Goal: Transaction & Acquisition: Purchase product/service

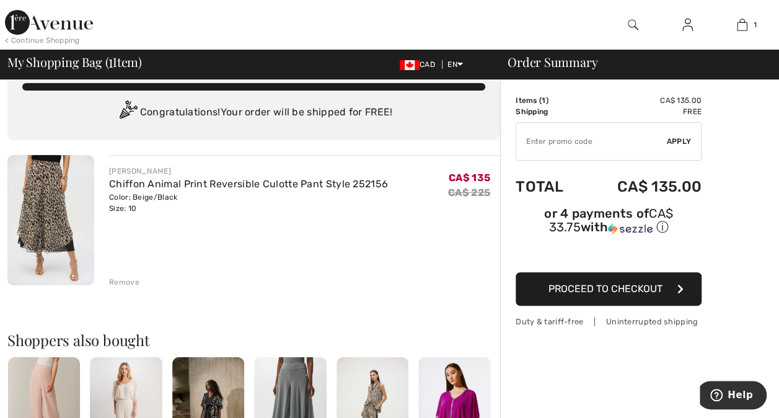
scroll to position [28, 0]
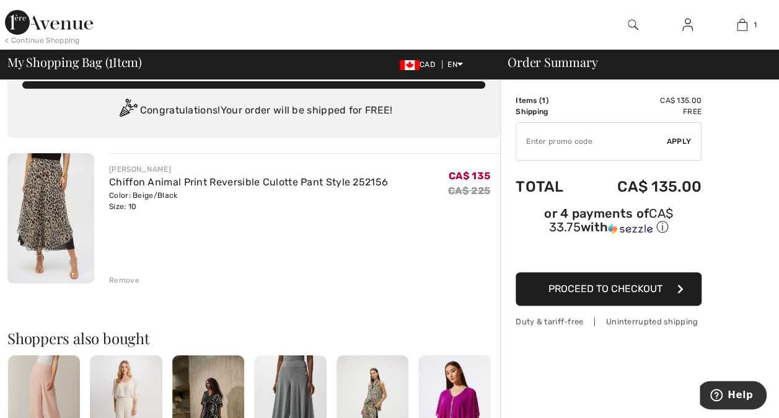
click at [634, 283] on span "Proceed to Checkout" at bounding box center [605, 289] width 114 height 12
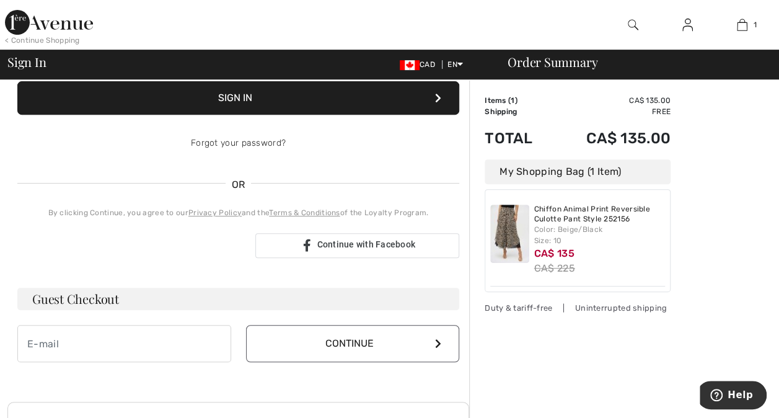
scroll to position [211, 0]
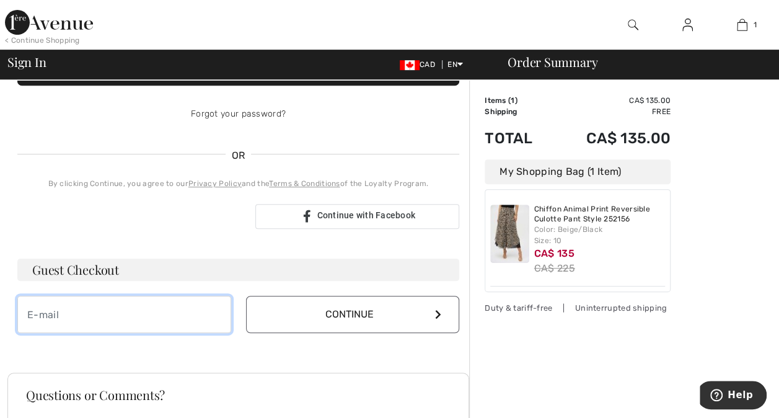
click at [41, 313] on input "email" at bounding box center [124, 314] width 214 height 37
type input "[PERSON_NAME][EMAIL_ADDRESS][DOMAIN_NAME]"
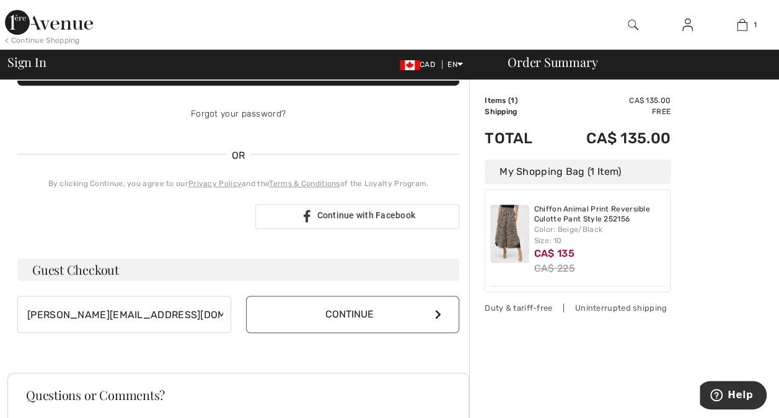
click at [312, 313] on button "Continue" at bounding box center [353, 314] width 214 height 37
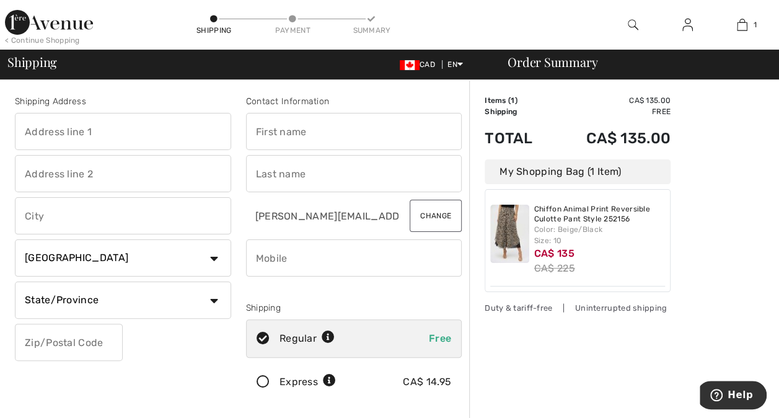
click at [42, 129] on input "text" at bounding box center [123, 131] width 216 height 37
type input "[STREET_ADDRESS][PERSON_NAME]"
click at [37, 218] on input "text" at bounding box center [123, 215] width 216 height 37
type input "[GEOGRAPHIC_DATA]"
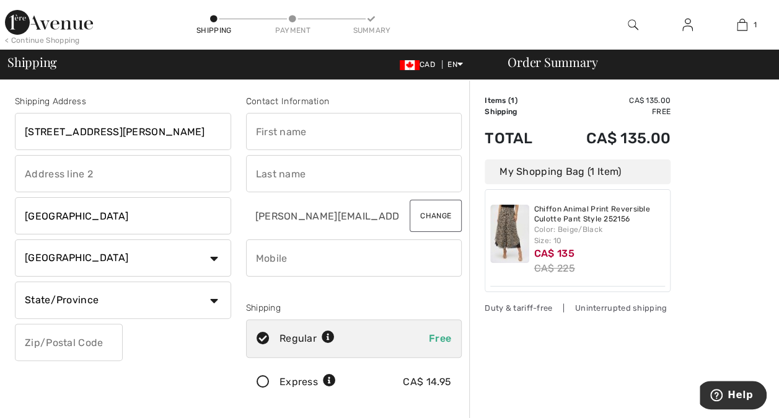
click at [214, 301] on select "State/Province Alberta British Columbia Manitoba New Brunswick Newfoundland and…" at bounding box center [123, 299] width 216 height 37
select select "ON"
click at [15, 281] on select "State/Province Alberta British Columbia Manitoba New Brunswick Newfoundland and…" at bounding box center [123, 299] width 216 height 37
click at [41, 344] on input "text" at bounding box center [69, 341] width 108 height 37
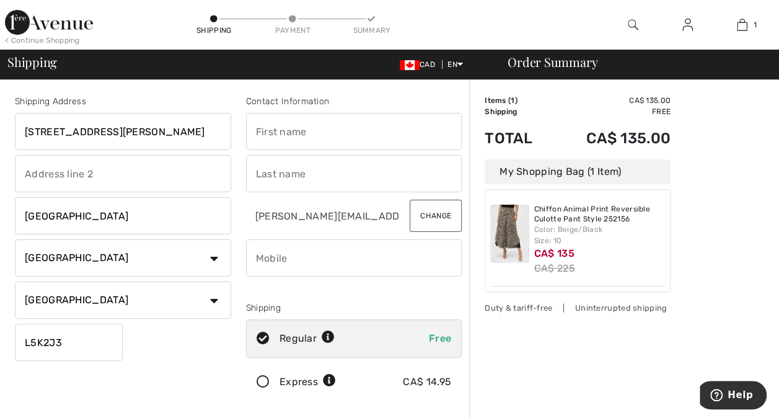
type input "L5K2J3"
click at [169, 367] on div "Shipping Address 2295 Prince John Blvd Mississauga Country Canada United States…" at bounding box center [122, 250] width 231 height 311
click at [275, 134] on input "text" at bounding box center [354, 131] width 216 height 37
type input "Julia"
click at [265, 177] on input "text" at bounding box center [354, 173] width 216 height 37
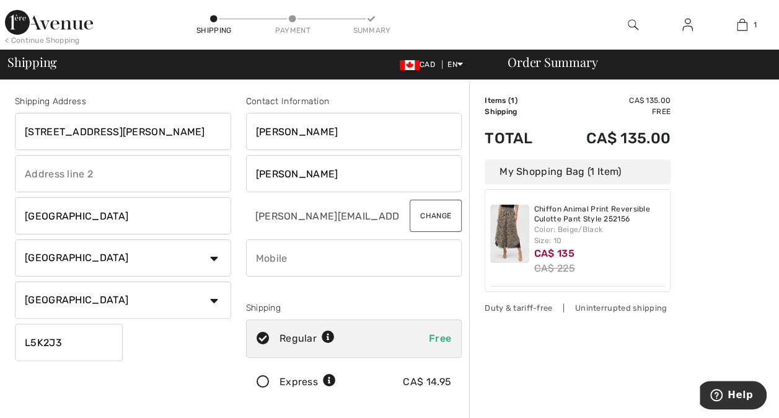
type input "Betts"
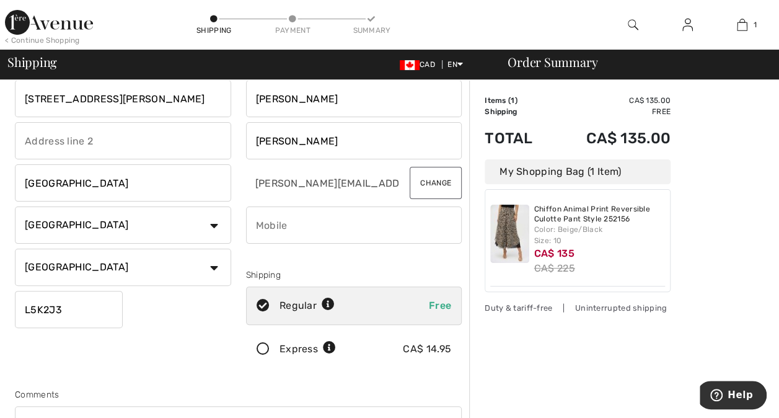
scroll to position [34, 0]
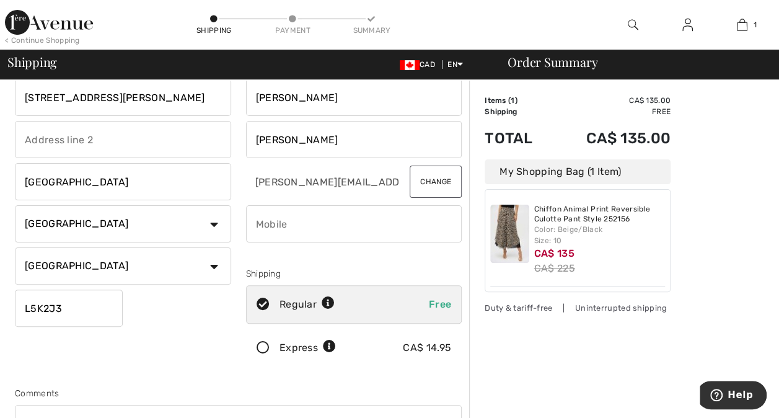
click at [271, 229] on input "phone" at bounding box center [354, 223] width 216 height 37
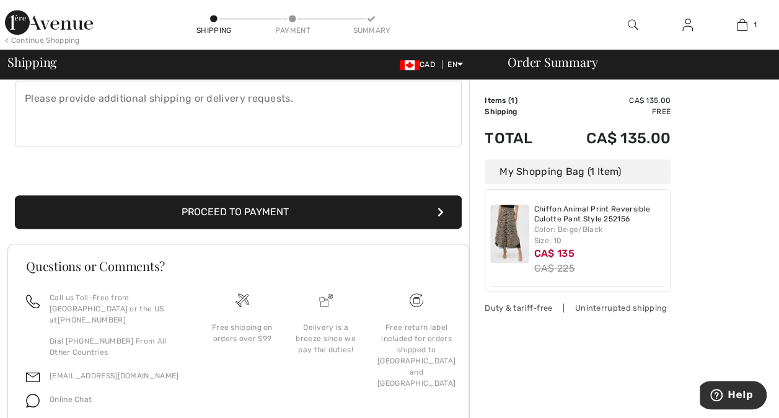
scroll to position [374, 0]
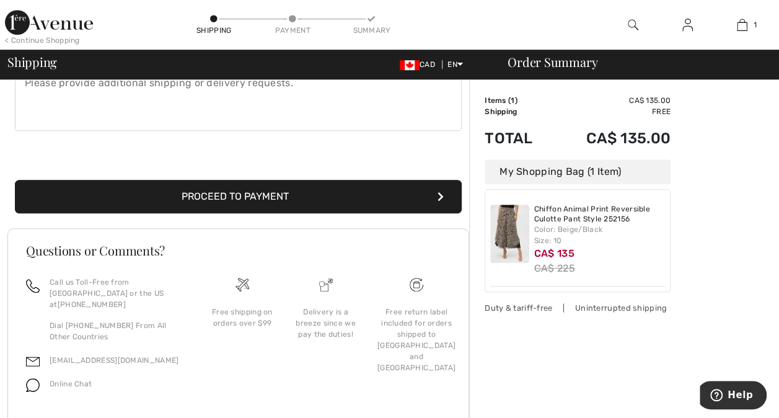
type input "6478867843"
click at [290, 198] on button "Proceed to Payment" at bounding box center [238, 196] width 447 height 33
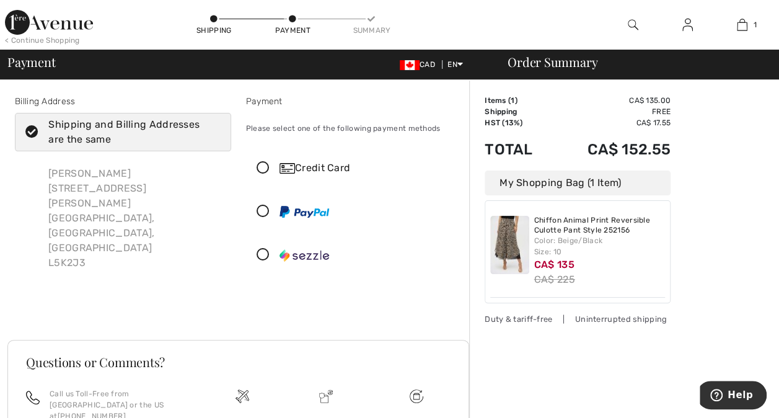
click at [261, 166] on icon at bounding box center [263, 168] width 33 height 13
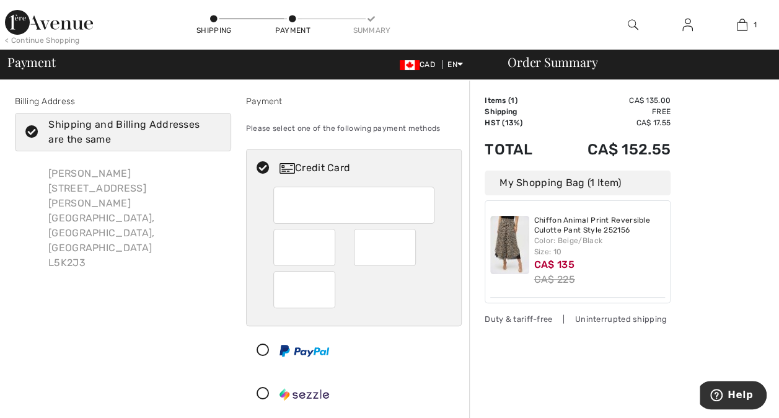
click at [180, 299] on div "Billing Address Shipping and Billing Addresses are the same Julia Betts 2295 Pr…" at bounding box center [122, 256] width 231 height 323
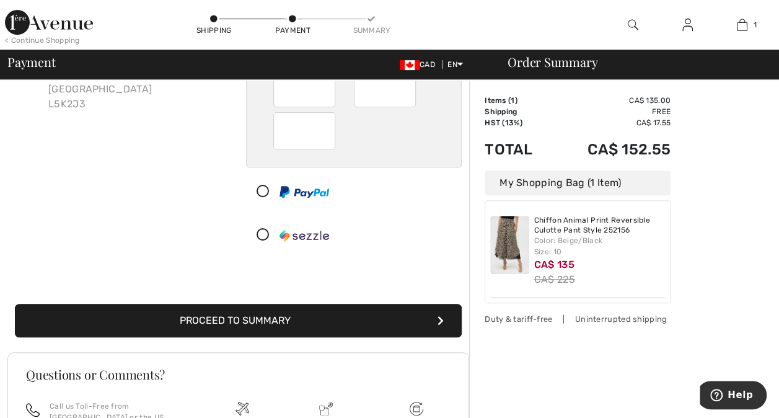
scroll to position [167, 0]
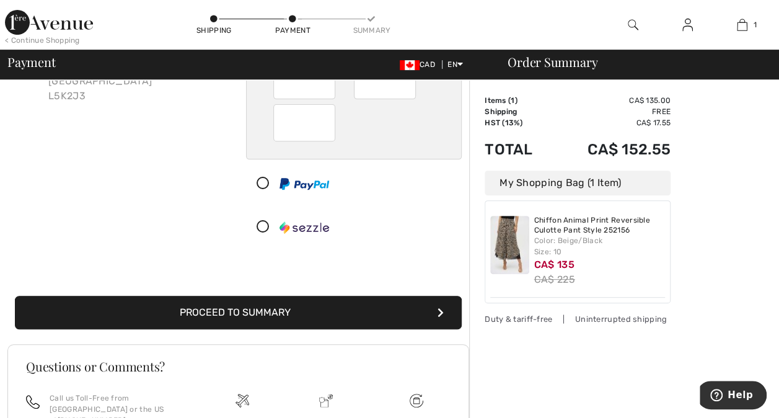
click at [342, 318] on button "Proceed to Summary" at bounding box center [238, 312] width 447 height 33
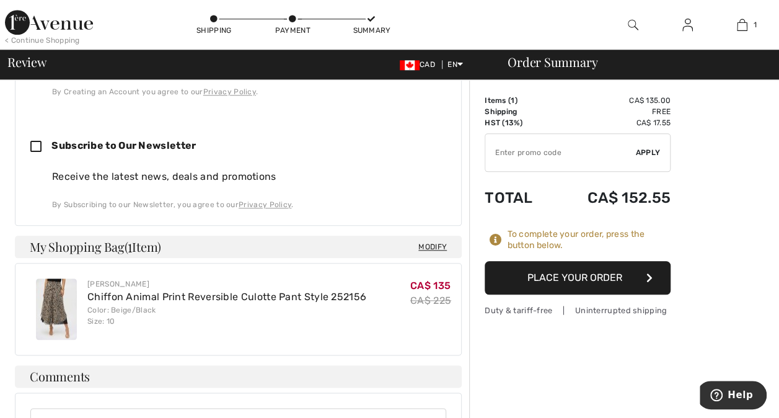
scroll to position [541, 0]
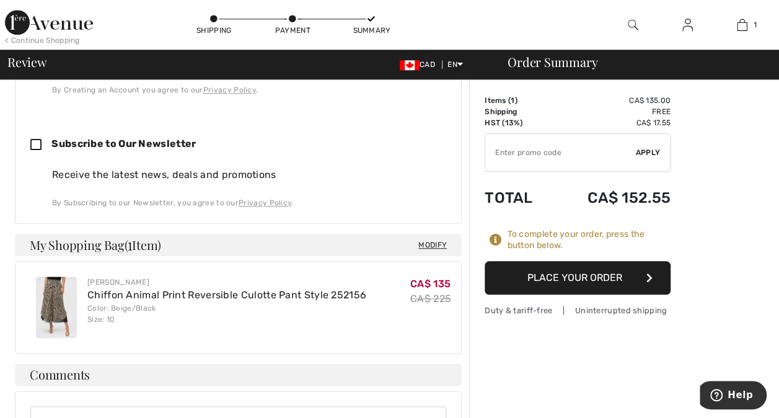
click at [604, 278] on button "Place Your Order" at bounding box center [577, 277] width 186 height 33
